Goal: Register for event/course

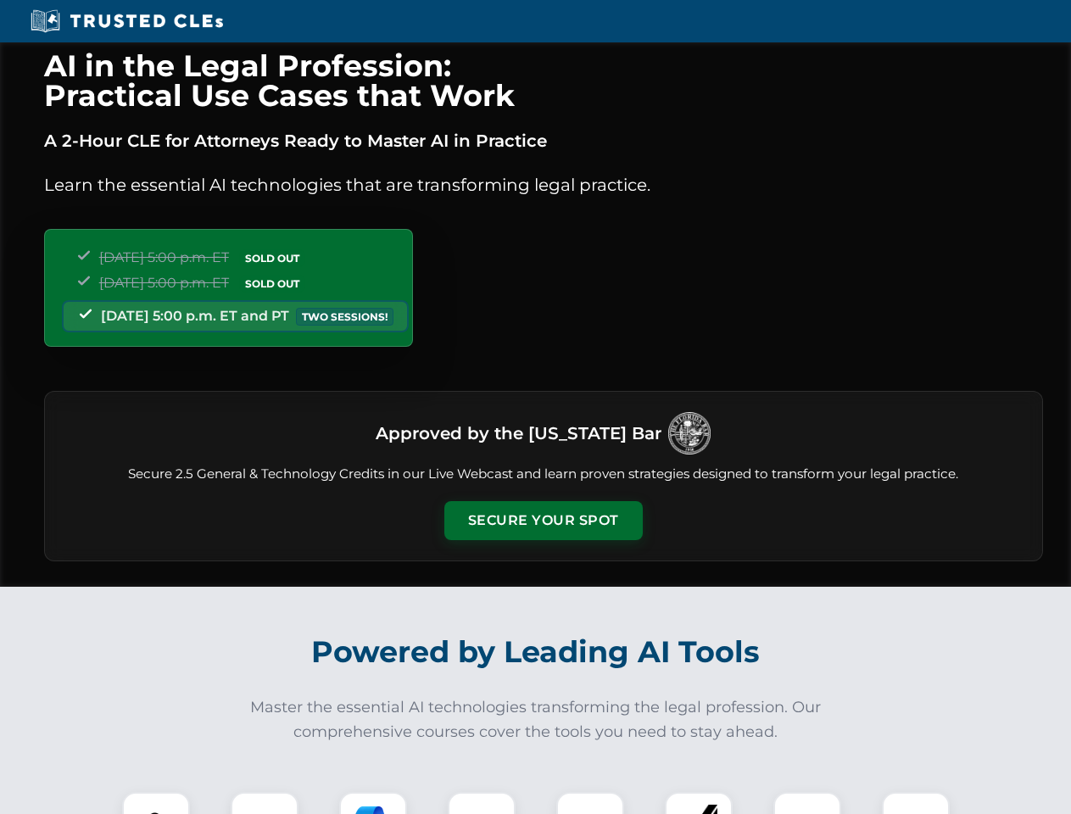
click at [543, 521] on button "Secure Your Spot" at bounding box center [544, 520] width 199 height 39
click at [156, 803] on img at bounding box center [155, 826] width 49 height 49
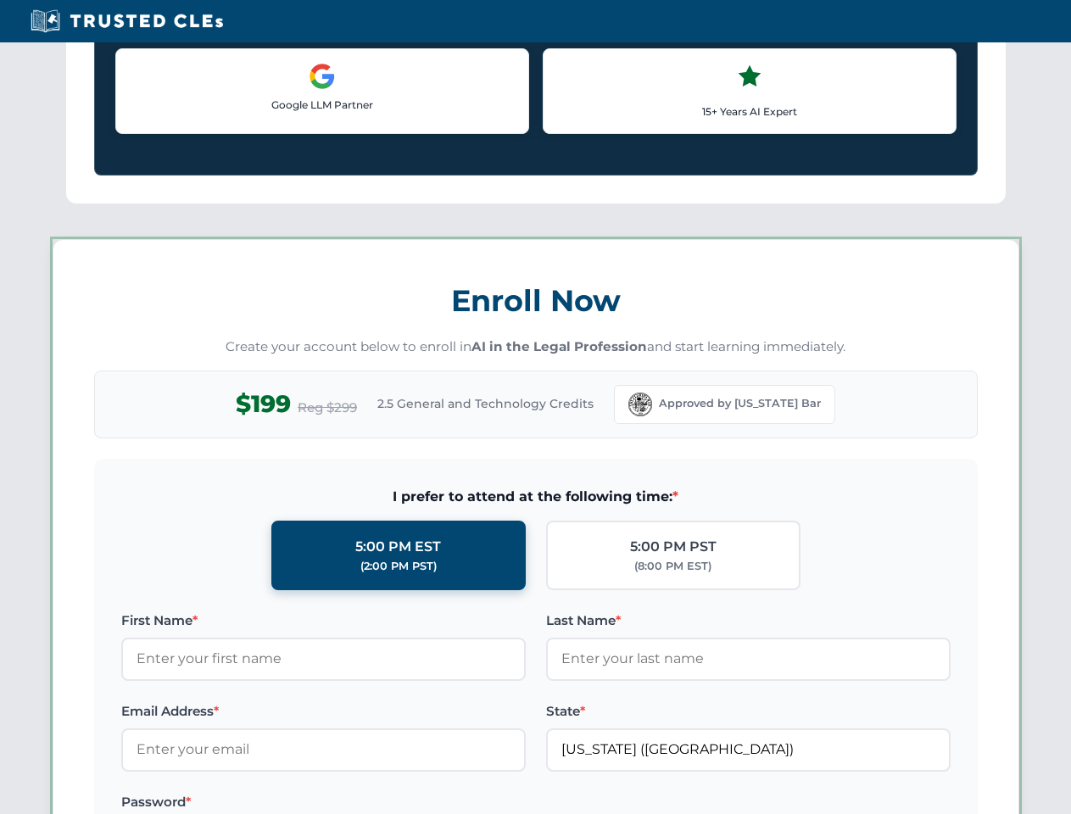
click at [373, 803] on label "Password *" at bounding box center [323, 802] width 405 height 20
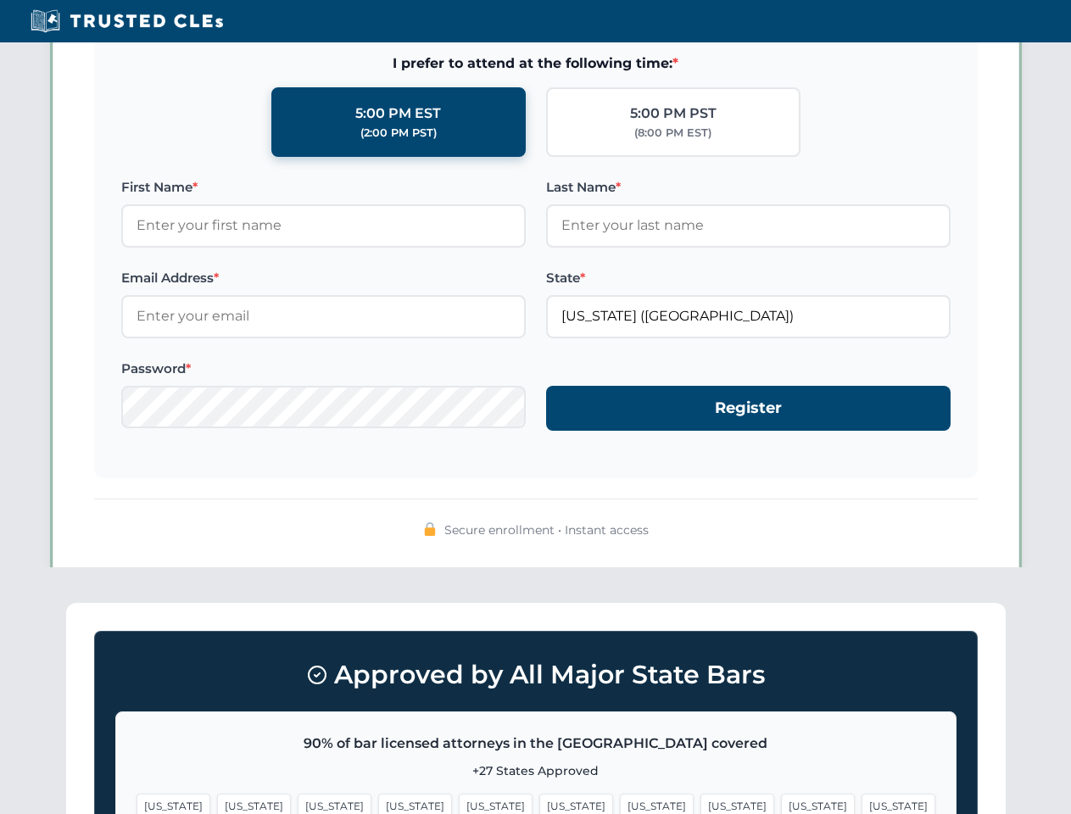
click at [781, 803] on span "[US_STATE]" at bounding box center [818, 806] width 74 height 25
